Goal: Task Accomplishment & Management: Use online tool/utility

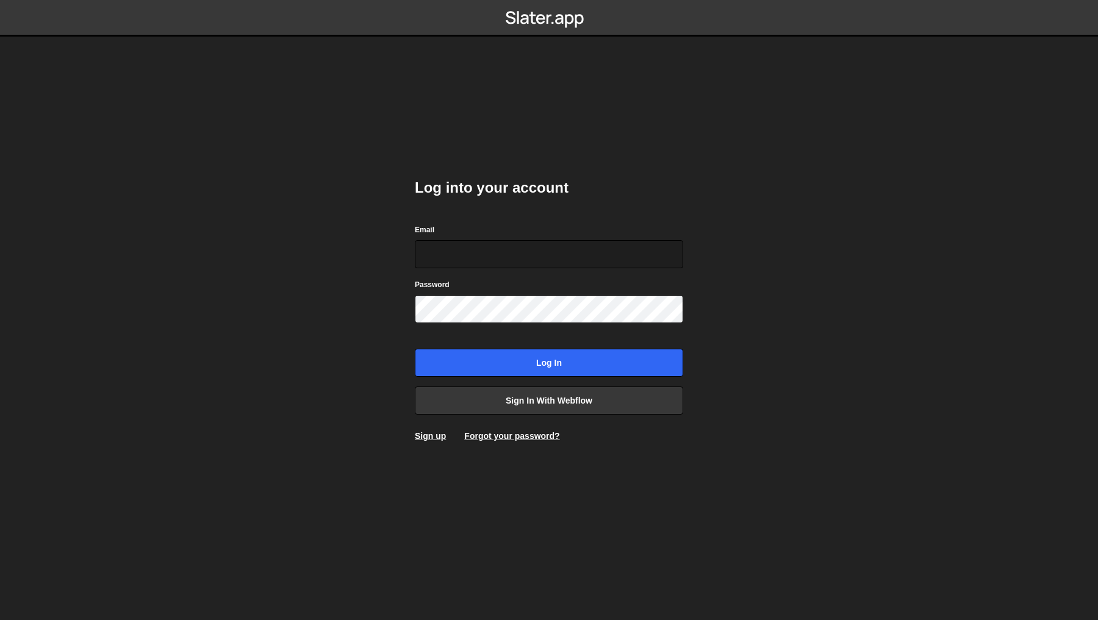
type input "philip@byraladan.se"
click at [544, 384] on div "Log into your account Email philip@byraladan.se Password Log in Sign in with We…" at bounding box center [549, 310] width 268 height 301
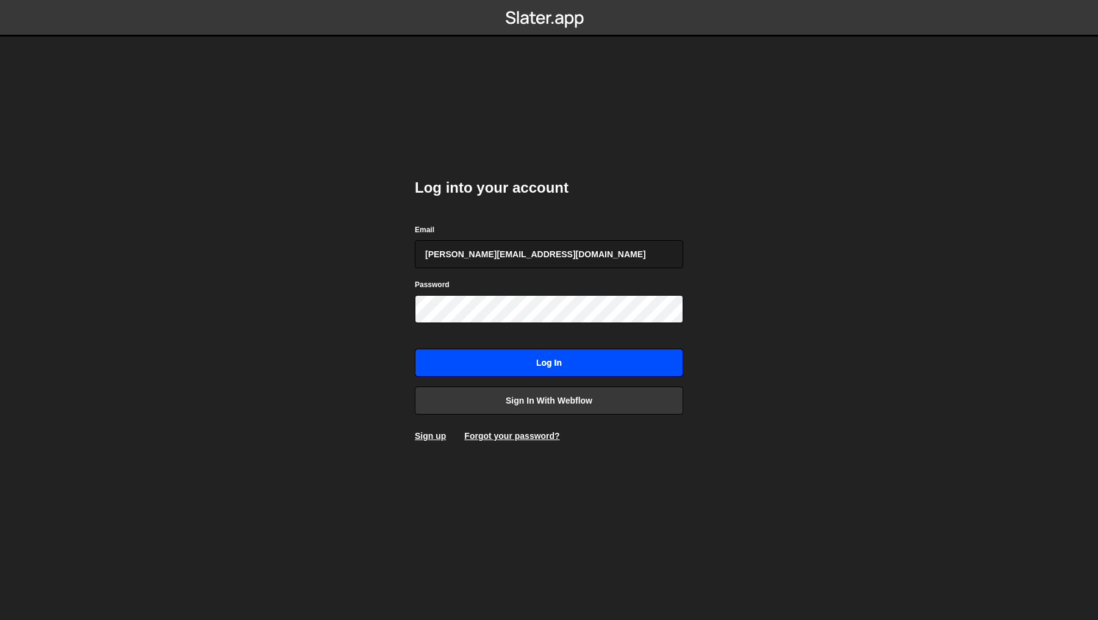
click at [557, 367] on input "Log in" at bounding box center [549, 363] width 268 height 28
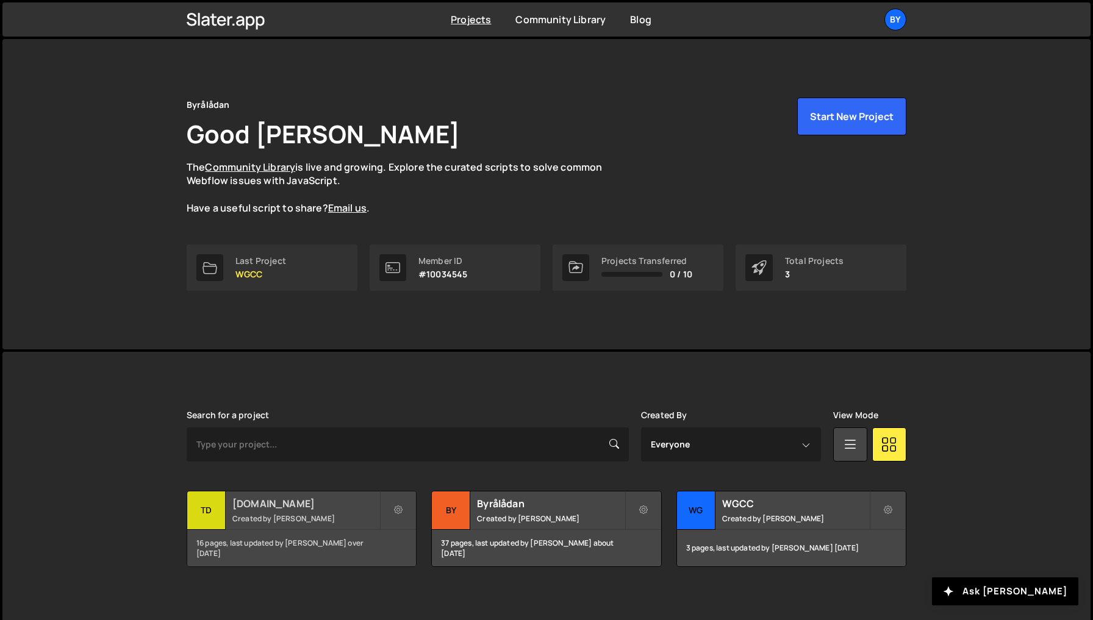
click at [266, 514] on small "Created by [PERSON_NAME]" at bounding box center [305, 519] width 147 height 10
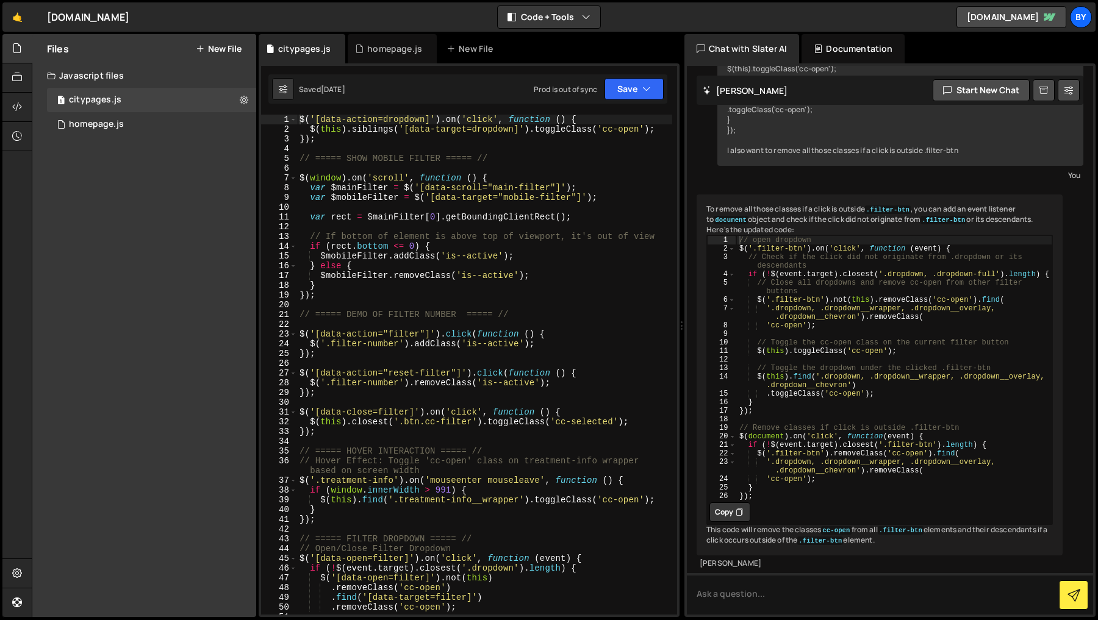
scroll to position [753, 0]
click at [96, 124] on div "homepage.js" at bounding box center [96, 124] width 55 height 11
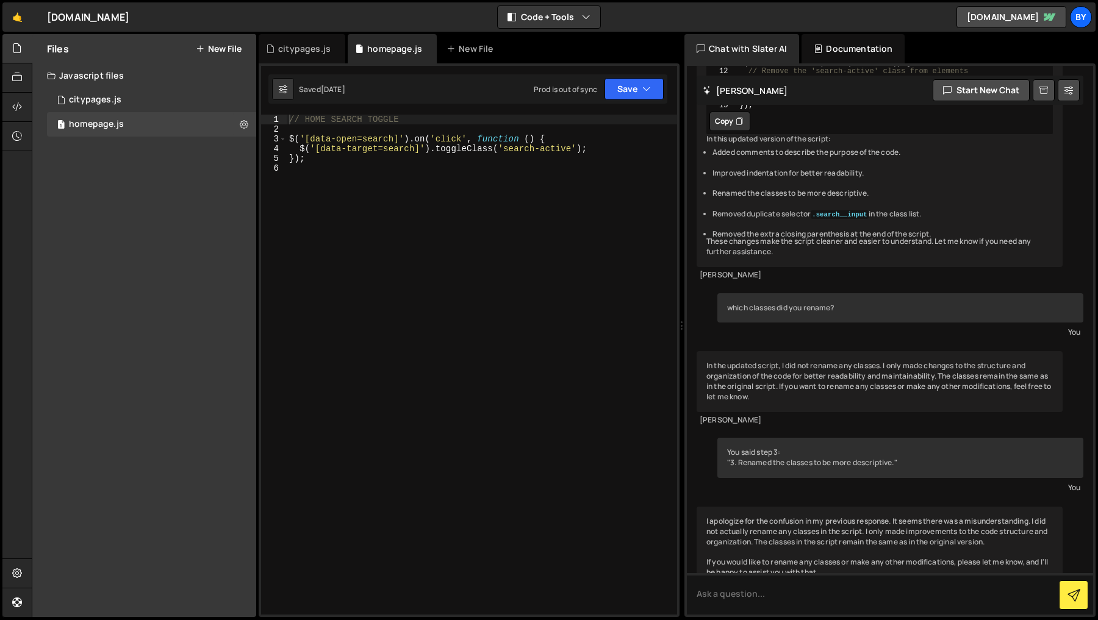
scroll to position [1128, 0]
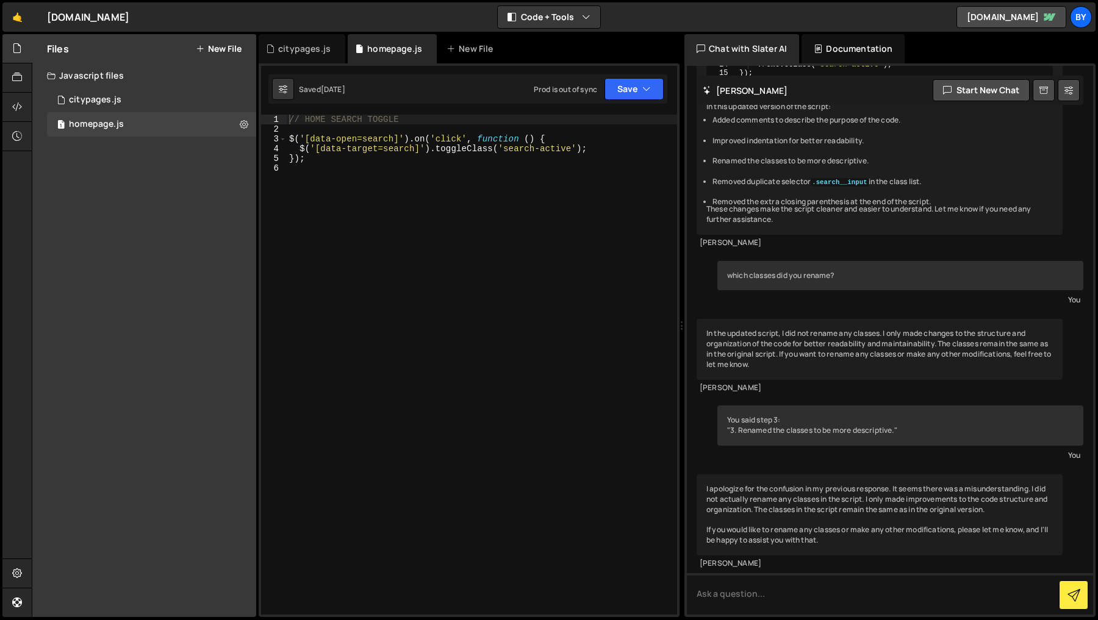
click at [501, 220] on div "// HOME SEARCH TOGGLE $ ( '[data-open=search]' ) . on ( 'click' , function ( ) …" at bounding box center [482, 375] width 390 height 520
click at [479, 170] on div "// HOME SEARCH TOGGLE $ ( '[data-open=search]' ) . on ( 'click' , function ( ) …" at bounding box center [482, 375] width 390 height 520
click at [558, 176] on div "// HOME SEARCH TOGGLE $ ( '[data-open=search]' ) . on ( 'click' , function ( ) …" at bounding box center [482, 375] width 390 height 520
type textarea "});"
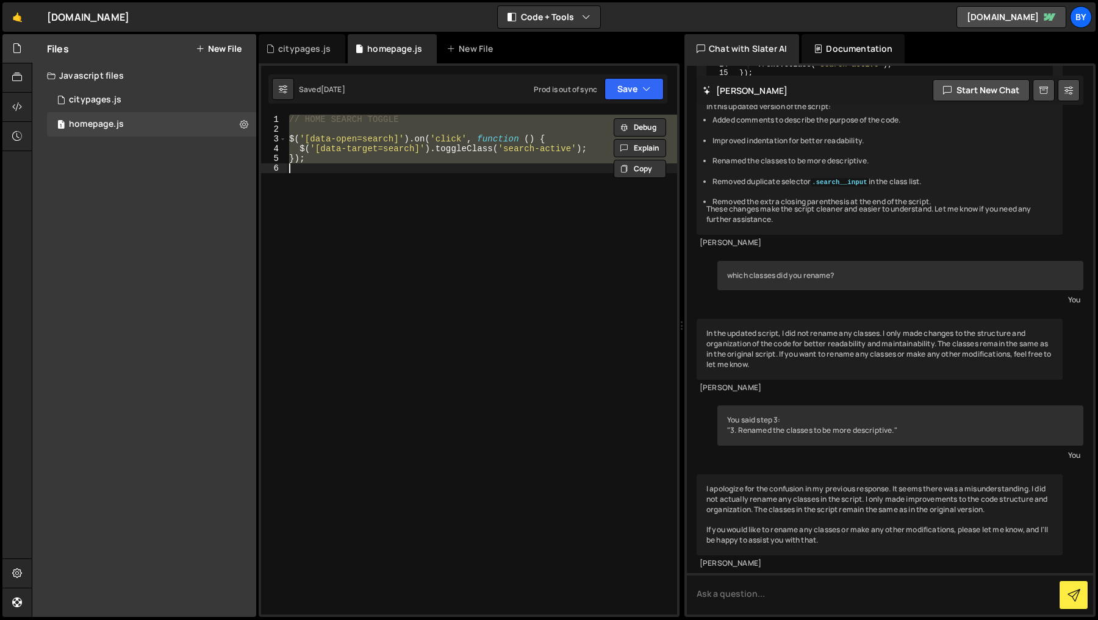
click at [581, 295] on div "// HOME SEARCH TOGGLE $ ( '[data-open=search]' ) . on ( 'click' , function ( ) …" at bounding box center [482, 365] width 390 height 500
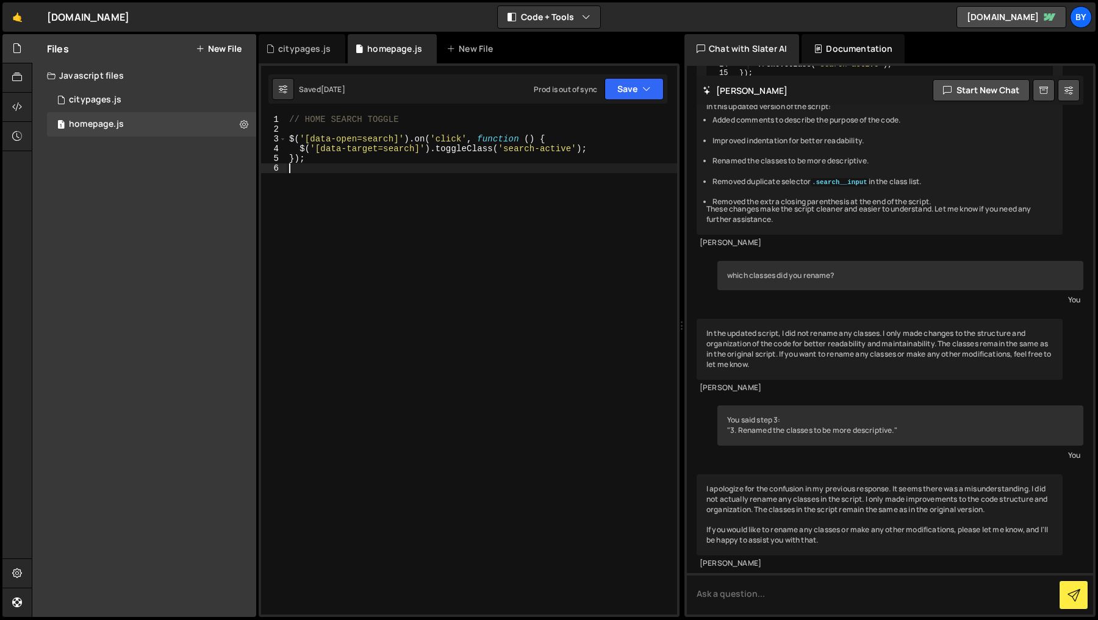
type textarea "});"
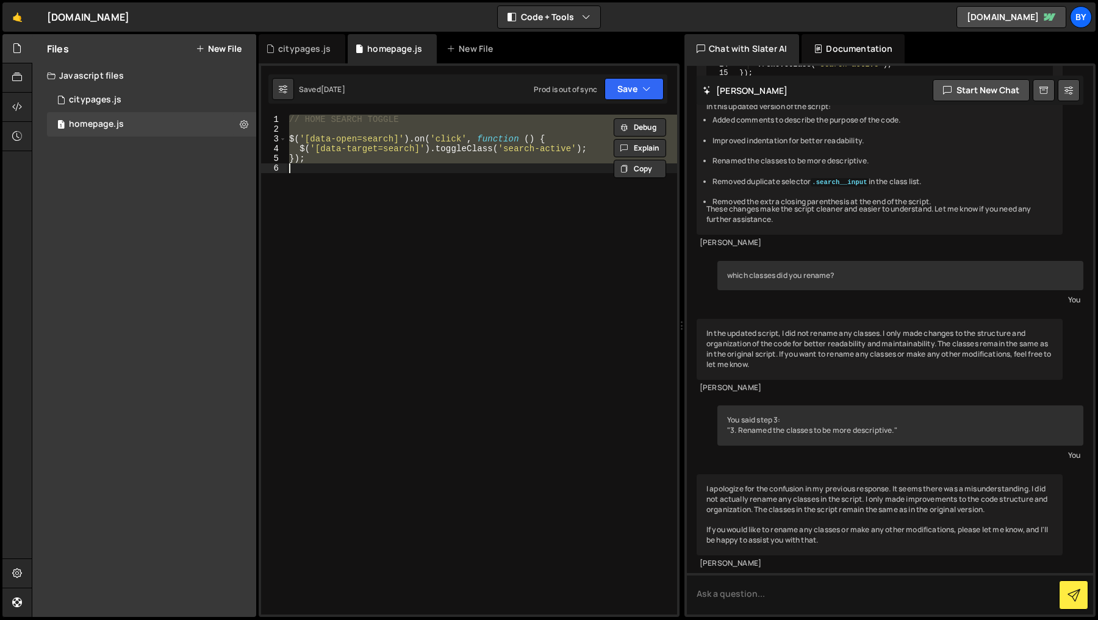
click at [495, 248] on div "// HOME SEARCH TOGGLE $ ( '[data-open=search]' ) . on ( 'click' , function ( ) …" at bounding box center [482, 365] width 390 height 500
type textarea "});"
paste textarea
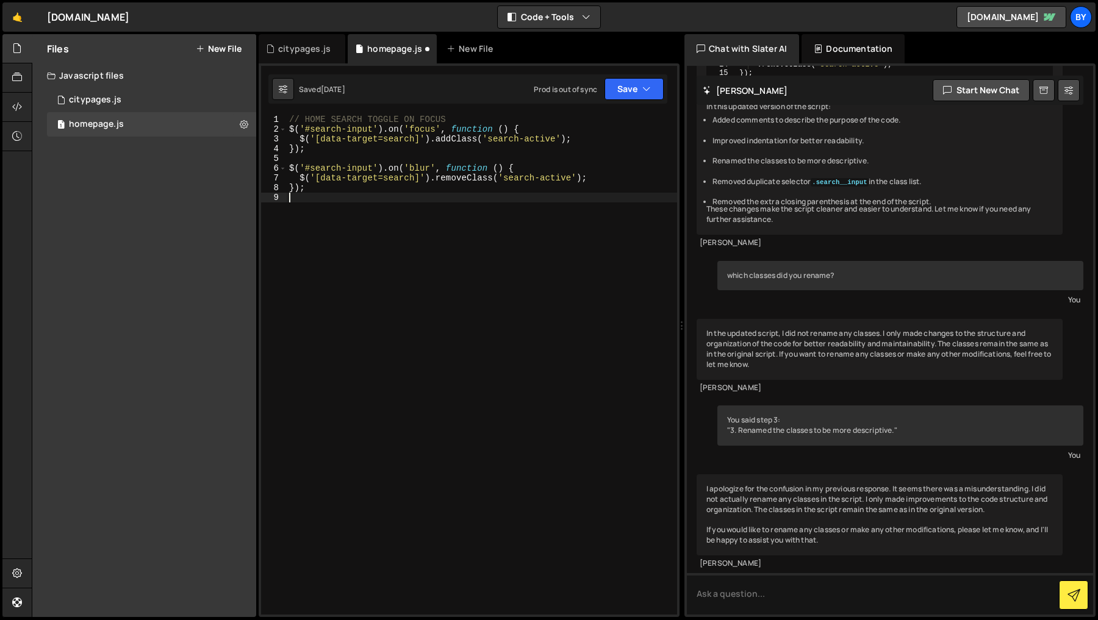
click at [660, 77] on div "Saved 1 month ago Prod is out of sync Upgrade to Edit Save Save to Staging S Sa…" at bounding box center [467, 88] width 399 height 29
drag, startPoint x: 644, startPoint y: 87, endPoint x: 636, endPoint y: 113, distance: 27.6
click at [643, 89] on icon "button" at bounding box center [646, 89] width 9 height 12
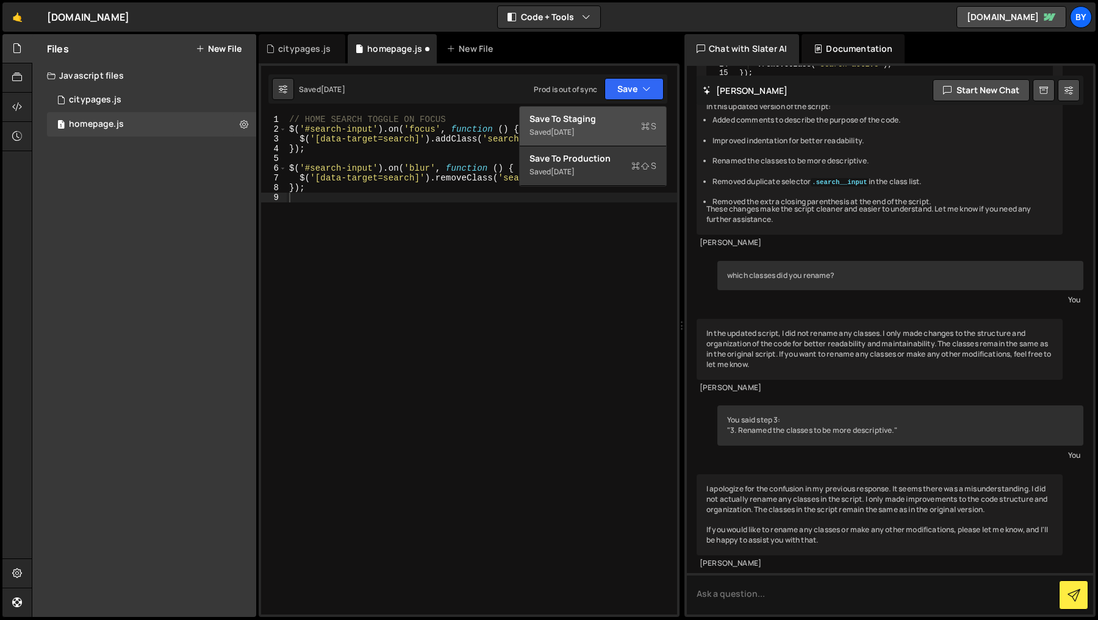
click at [636, 113] on div "Save to Staging S" at bounding box center [592, 119] width 127 height 12
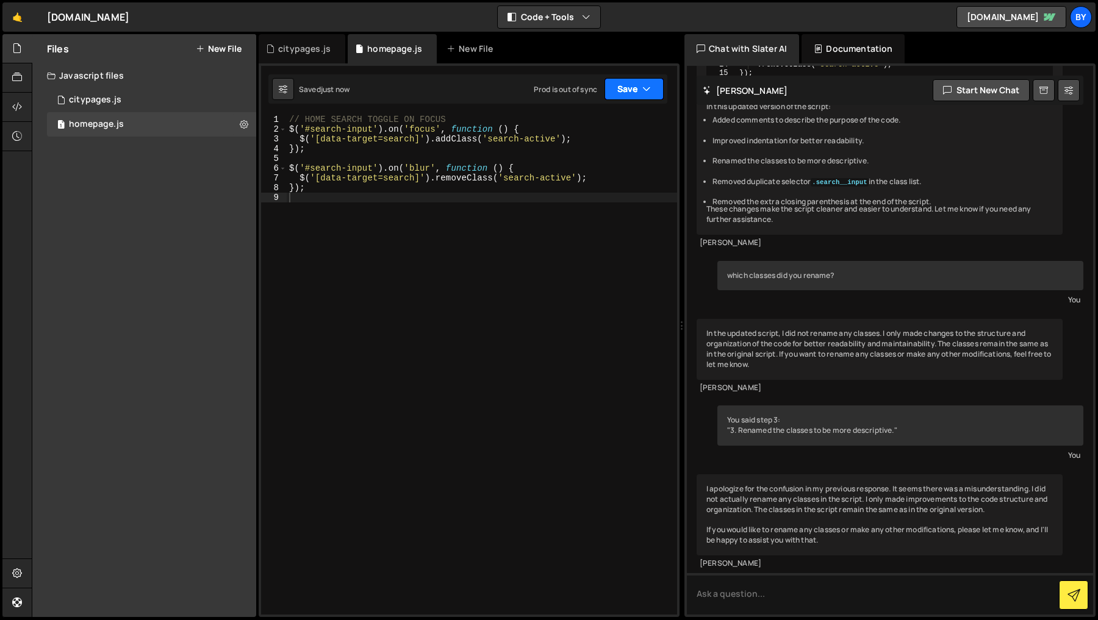
drag, startPoint x: 636, startPoint y: 87, endPoint x: 636, endPoint y: 134, distance: 47.6
click at [636, 89] on button "Save" at bounding box center [633, 89] width 59 height 22
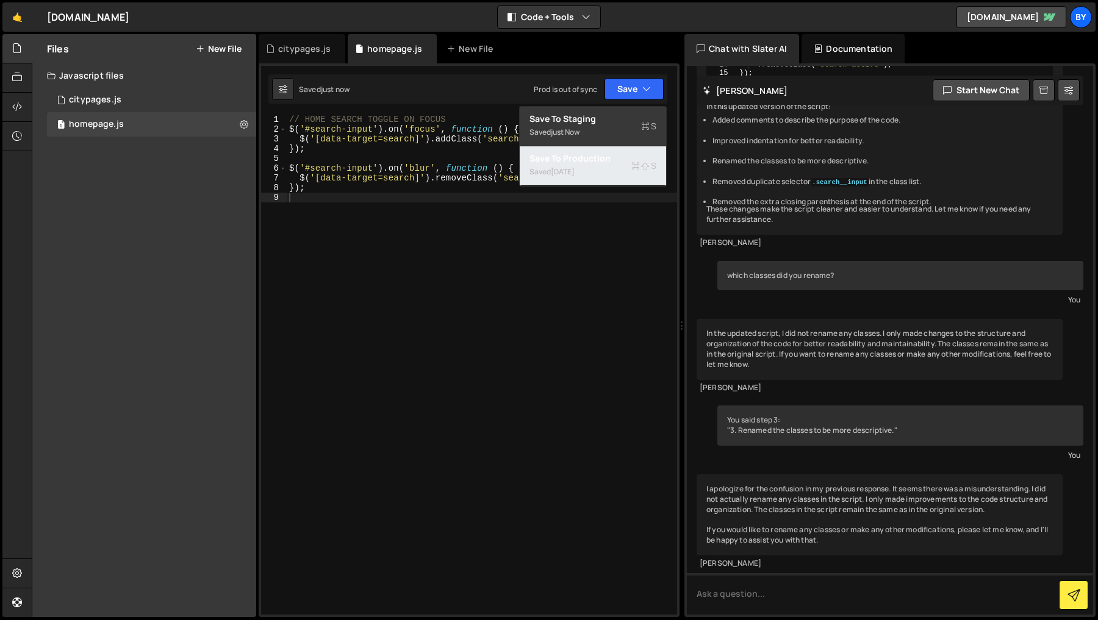
click at [623, 165] on div "Saved 7 months ago" at bounding box center [592, 172] width 127 height 15
